Goal: Task Accomplishment & Management: Manage account settings

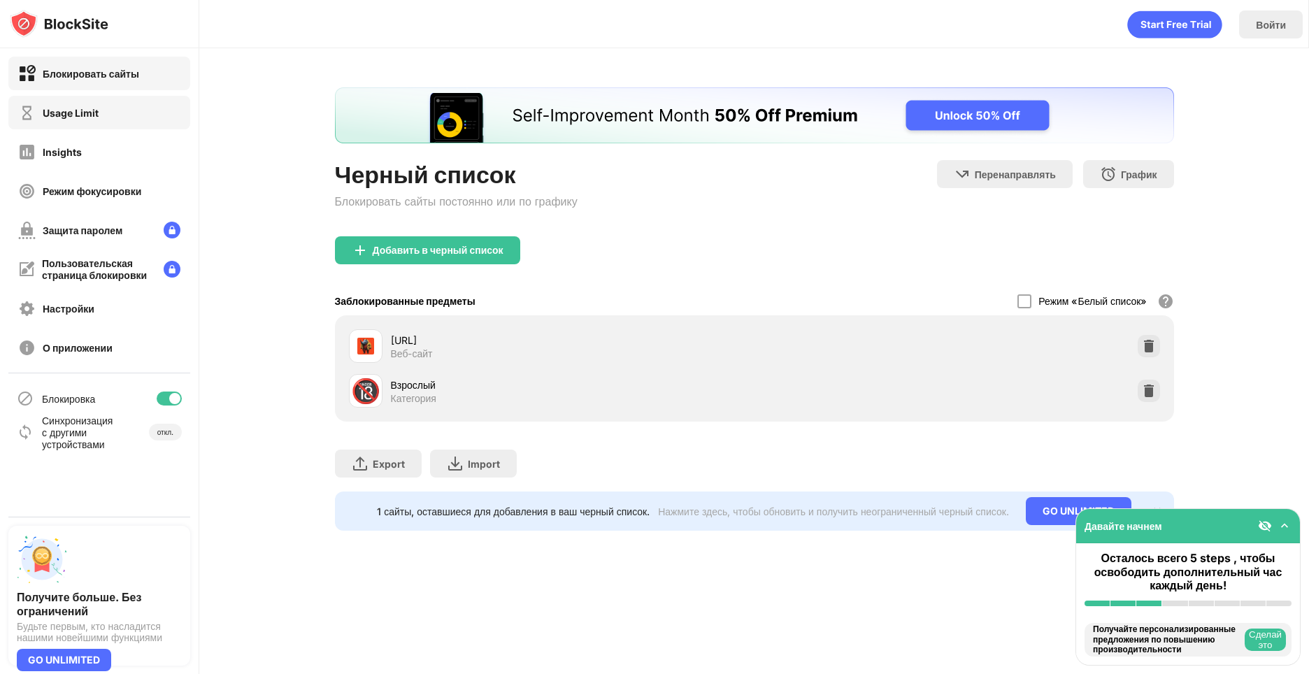
click at [124, 111] on div "Usage Limit" at bounding box center [99, 113] width 182 height 34
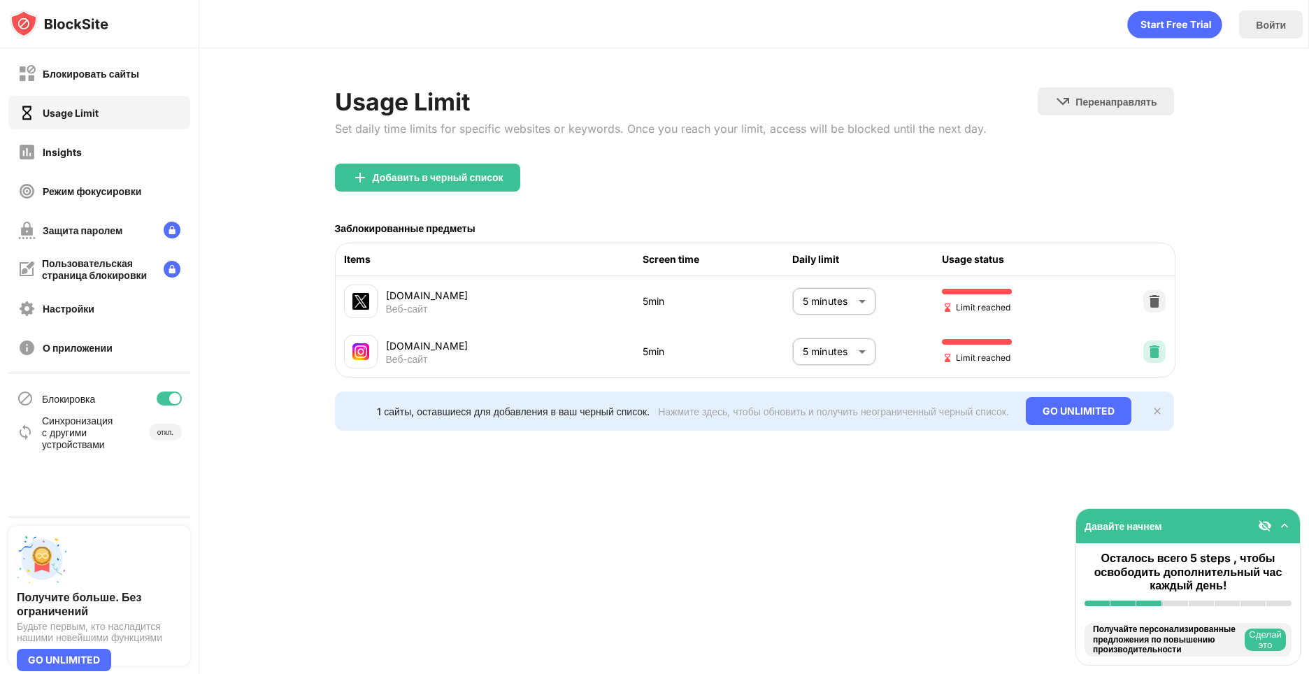
click at [1152, 353] on img at bounding box center [1154, 352] width 14 height 14
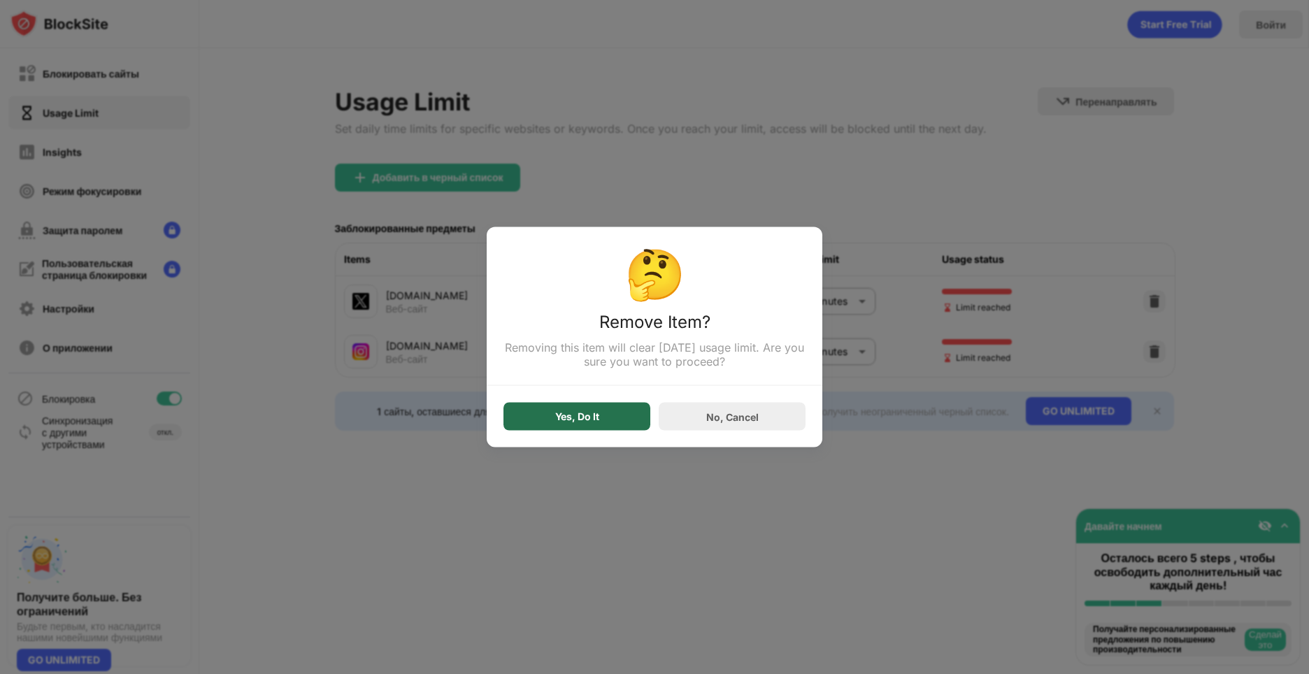
click at [584, 422] on div "Yes, Do It" at bounding box center [577, 416] width 44 height 11
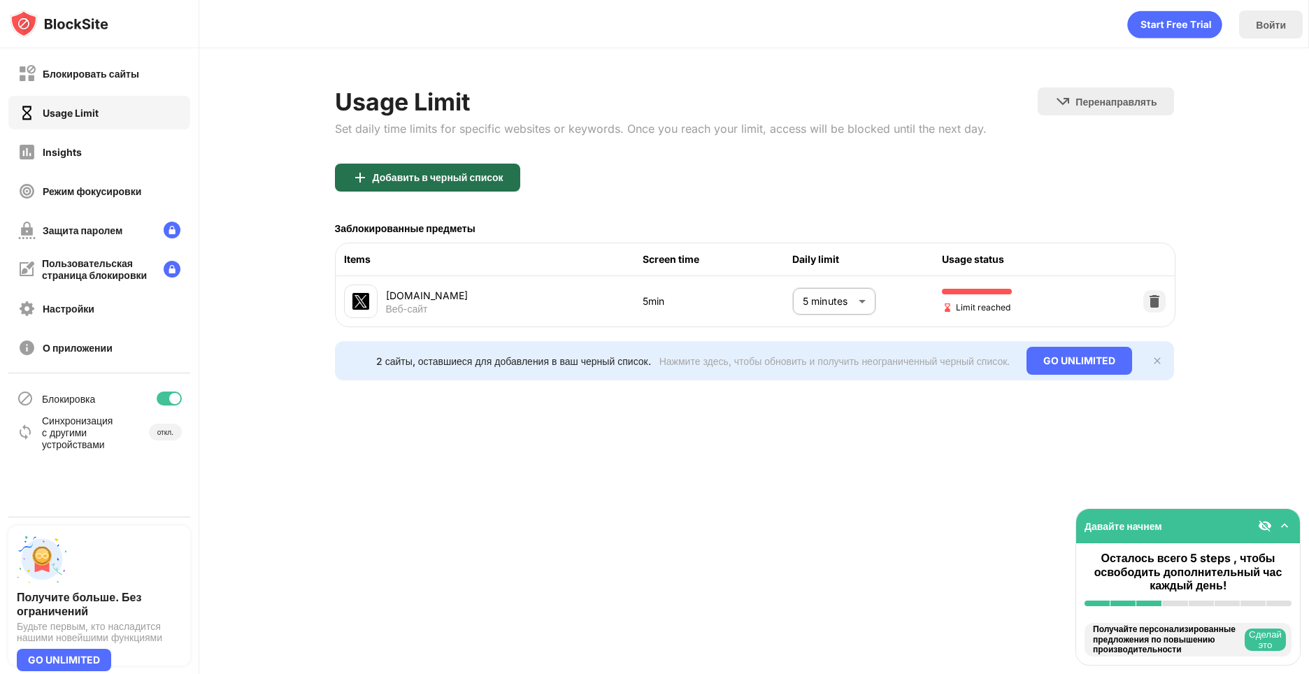
click at [496, 187] on div "Добавить в черный список" at bounding box center [427, 178] width 185 height 28
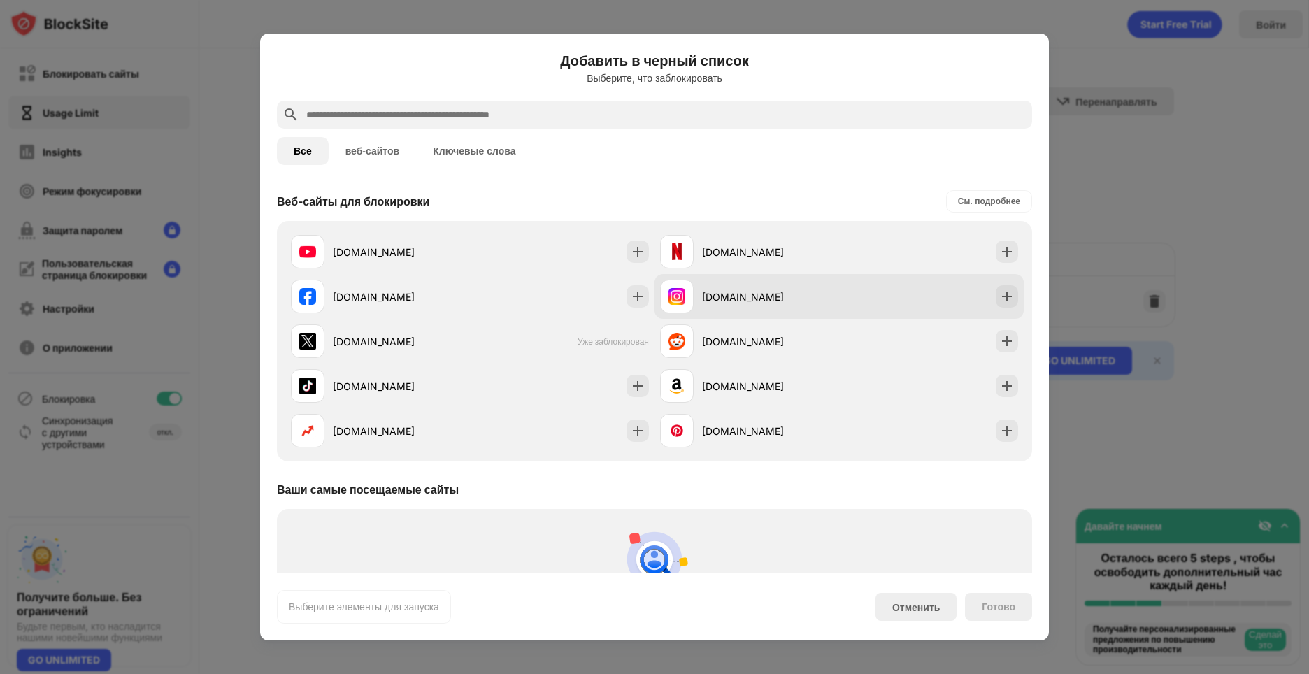
click at [788, 296] on div "[DOMAIN_NAME]" at bounding box center [770, 296] width 137 height 15
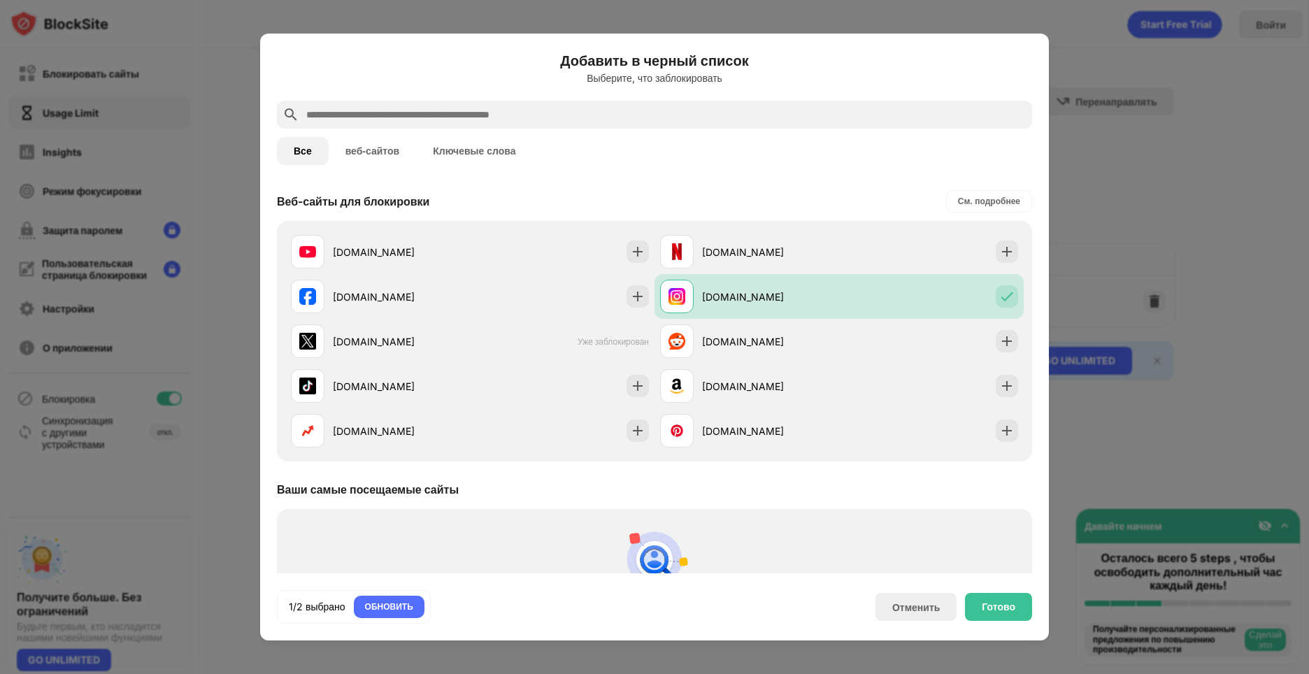
click at [1003, 605] on div "Готово" at bounding box center [999, 606] width 34 height 11
